Goal: Use online tool/utility: Utilize a website feature to perform a specific function

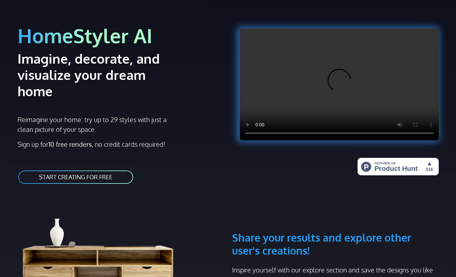
scroll to position [29, 0]
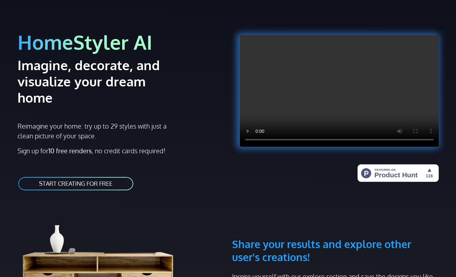
click at [112, 176] on link "START CREATING FOR FREE" at bounding box center [76, 183] width 116 height 15
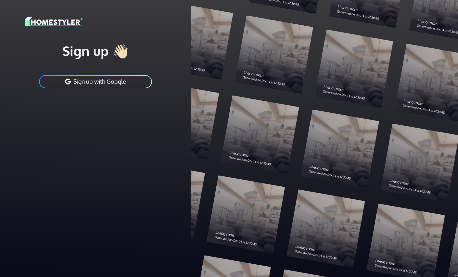
click at [129, 85] on button "Sign up with Google" at bounding box center [95, 81] width 114 height 15
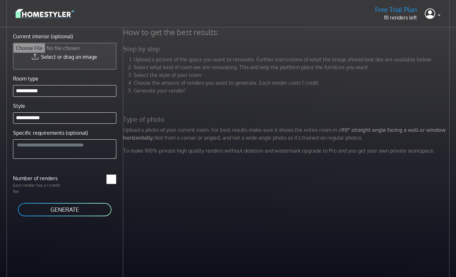
click at [85, 57] on input "Current interior (optional)" at bounding box center [64, 56] width 103 height 26
type input "**********"
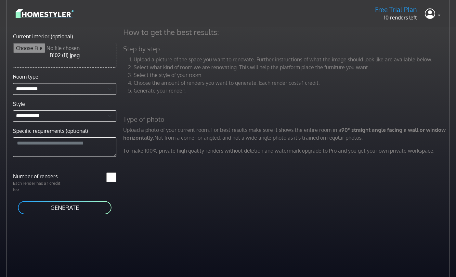
click at [70, 210] on button "GENERATE" at bounding box center [64, 207] width 95 height 15
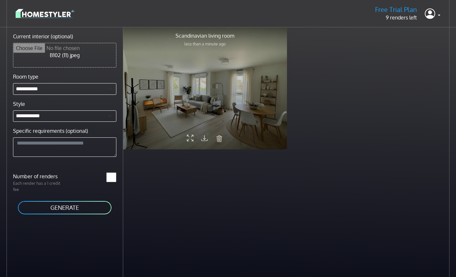
click at [220, 111] on div at bounding box center [205, 88] width 164 height 123
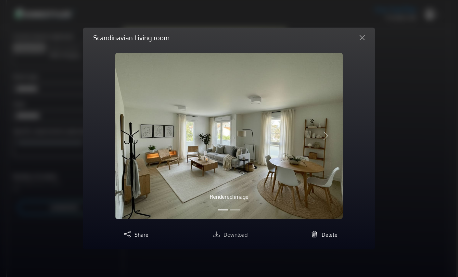
click at [236, 237] on span "Download" at bounding box center [235, 235] width 24 height 6
click at [398, 178] on div "Scandinavian Living room Rendered image Original image Previous Next Share Down…" at bounding box center [229, 138] width 458 height 277
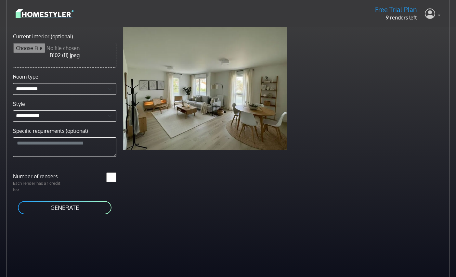
click at [439, 15] on link at bounding box center [432, 14] width 16 height 16
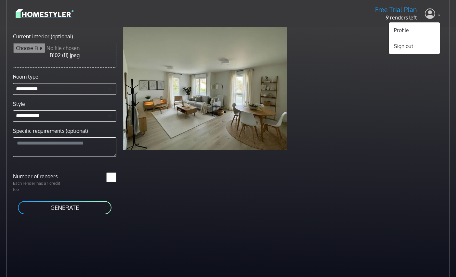
click at [439, 15] on link at bounding box center [432, 14] width 16 height 16
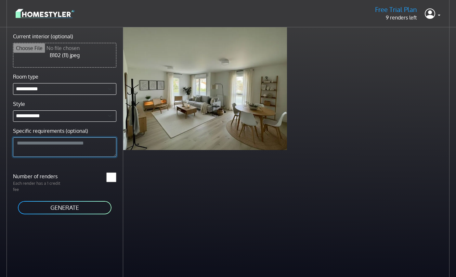
click at [76, 140] on textarea "Specific requirements (optional)" at bounding box center [64, 146] width 103 height 19
